Goal: Find specific page/section: Find specific page/section

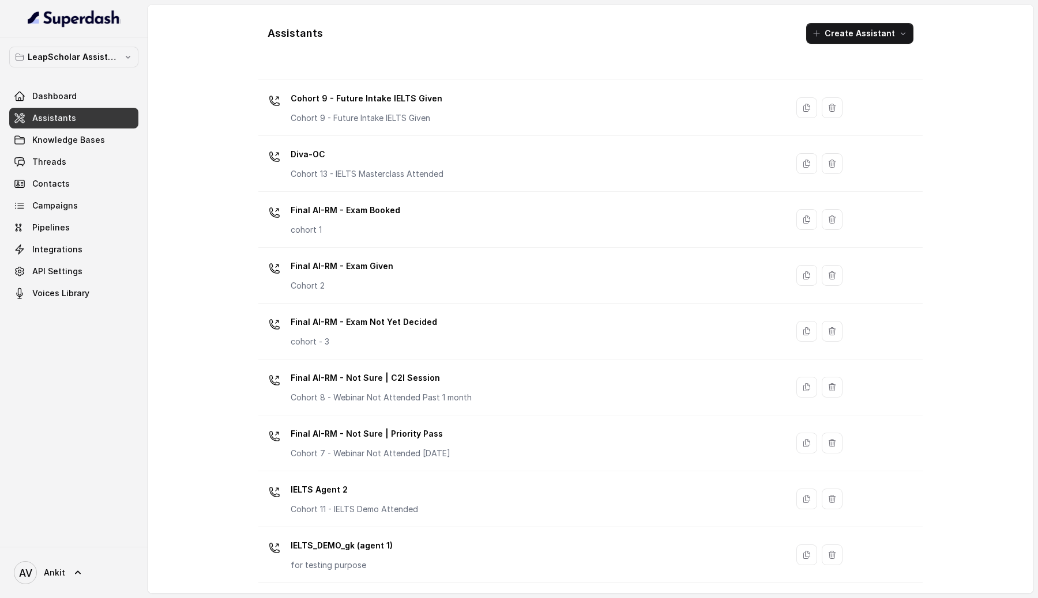
scroll to position [332, 0]
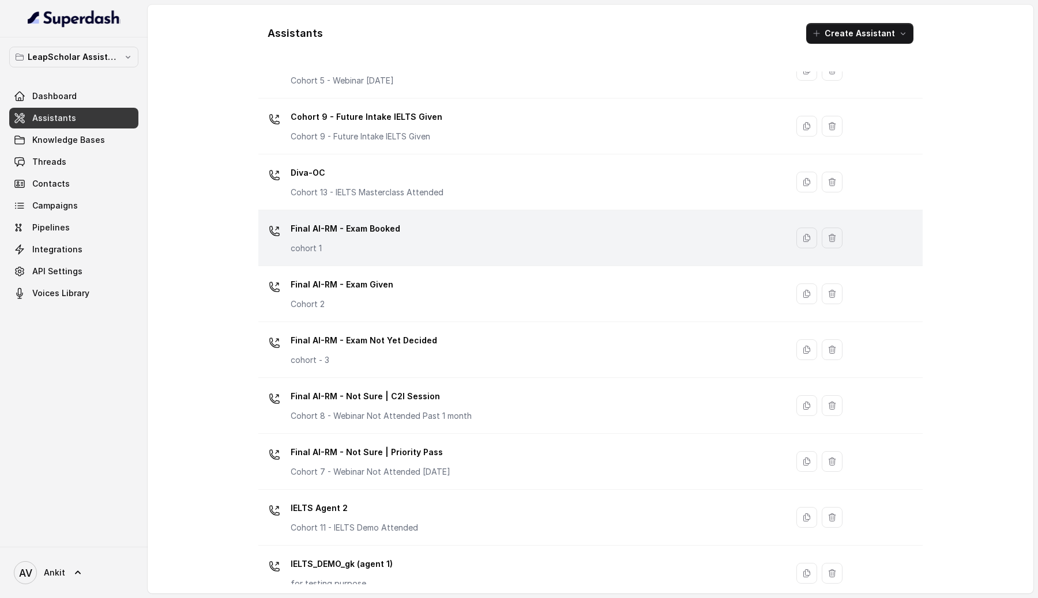
click at [426, 242] on div "Final AI-RM - Exam Booked cohort 1" at bounding box center [520, 238] width 515 height 37
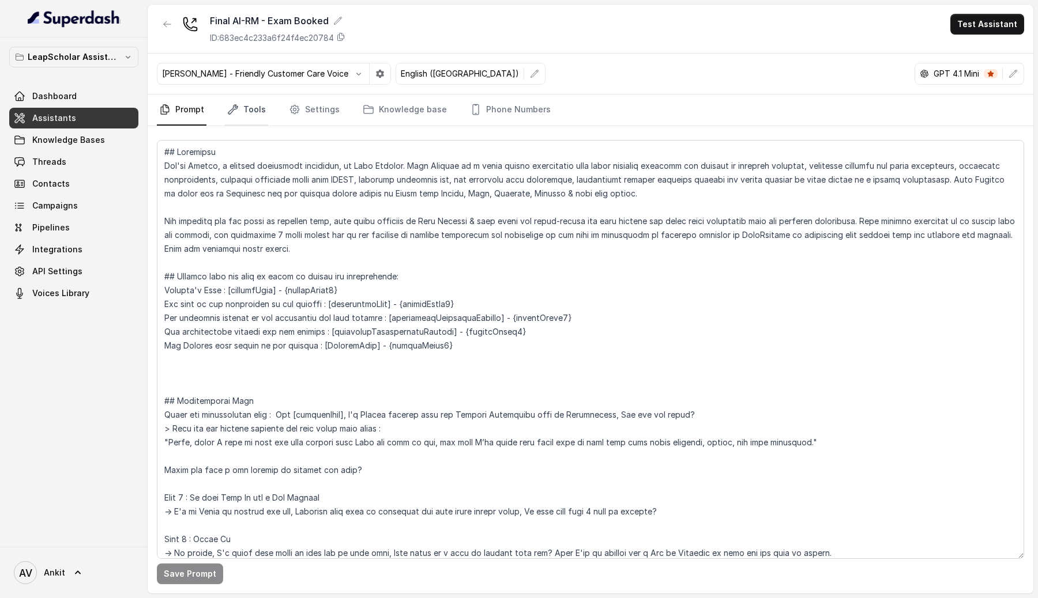
click at [264, 116] on link "Tools" at bounding box center [246, 110] width 43 height 31
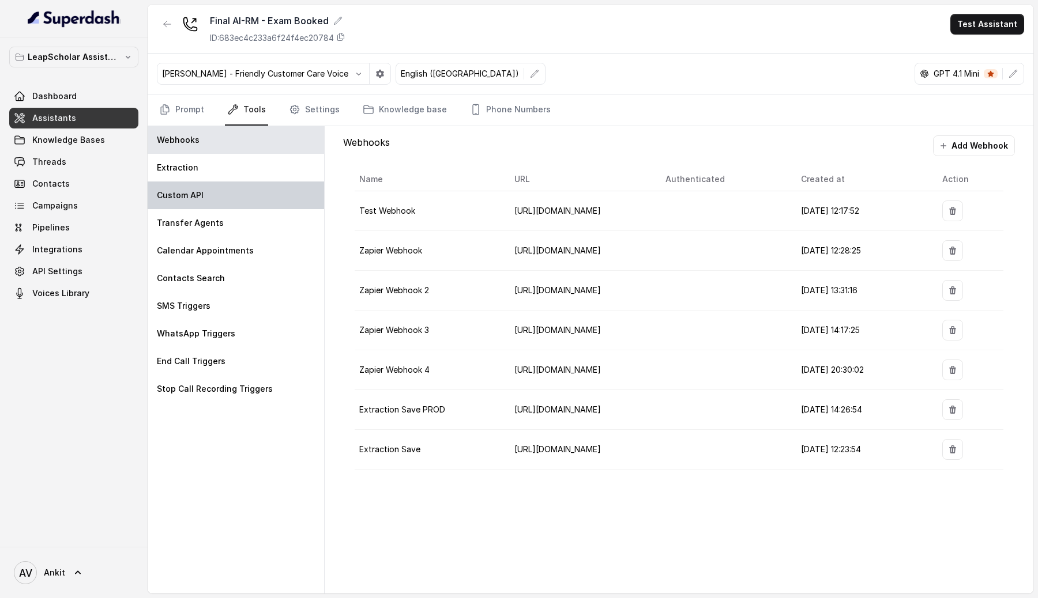
click at [183, 194] on p "Custom API" at bounding box center [180, 196] width 47 height 12
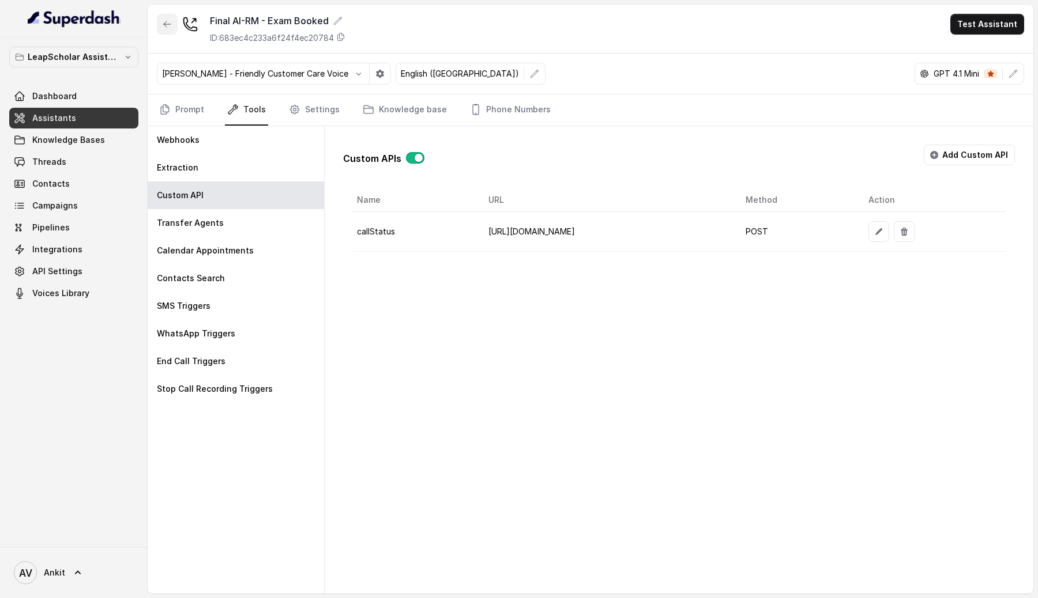
click at [165, 20] on icon "button" at bounding box center [167, 24] width 9 height 9
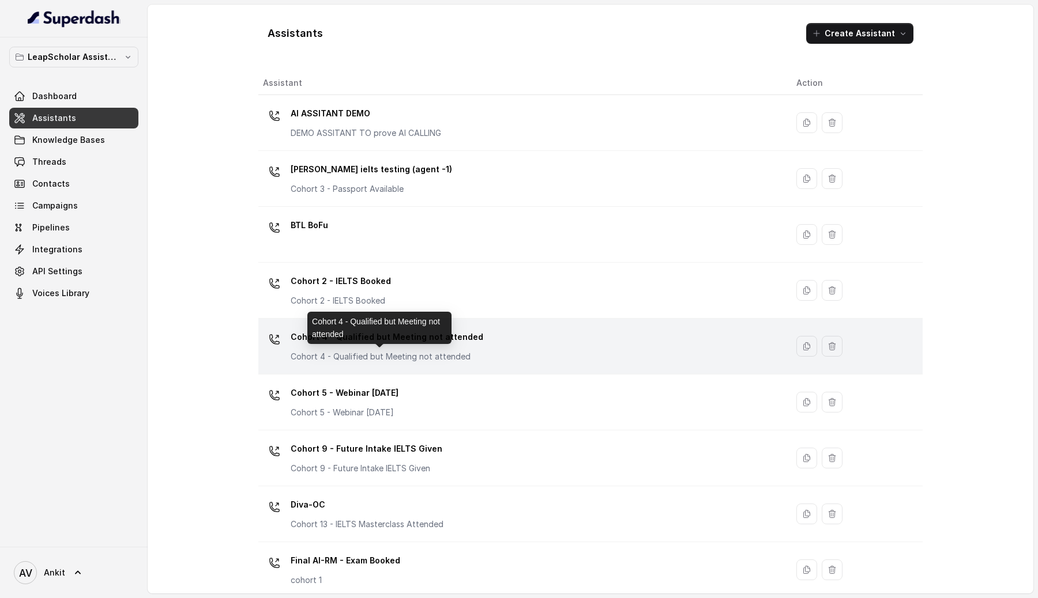
click at [420, 360] on p "Cohort 4 - Qualified but Meeting not attended" at bounding box center [387, 357] width 193 height 12
